Goal: Information Seeking & Learning: Learn about a topic

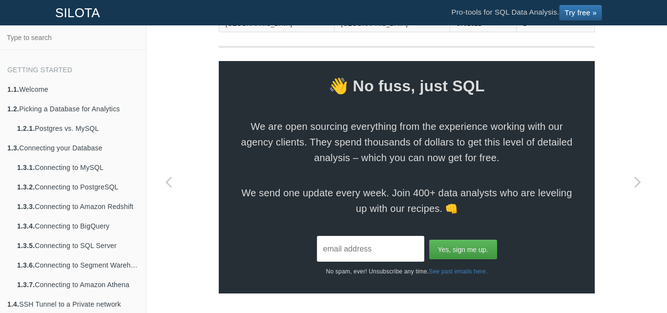
scroll to position [1509, 0]
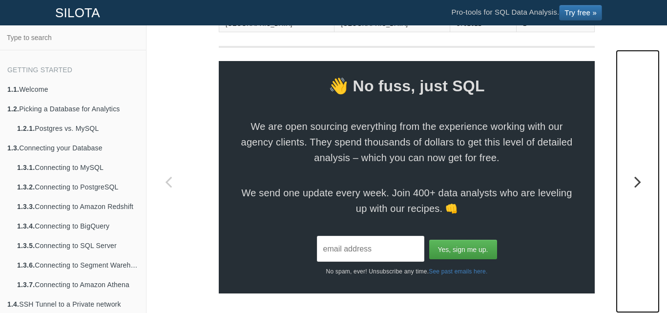
click at [637, 185] on icon "Next page: Calculating Percentage (%) of Total Sum" at bounding box center [638, 182] width 44 height 20
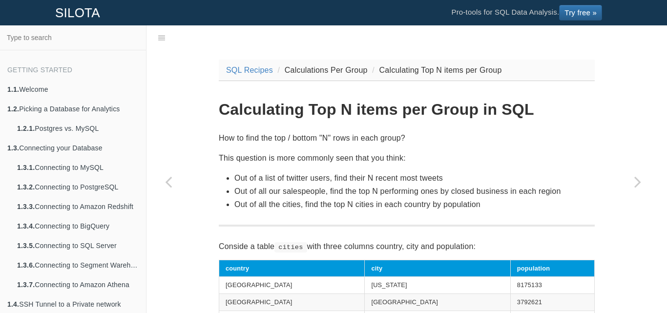
scroll to position [24, 0]
